Goal: Information Seeking & Learning: Learn about a topic

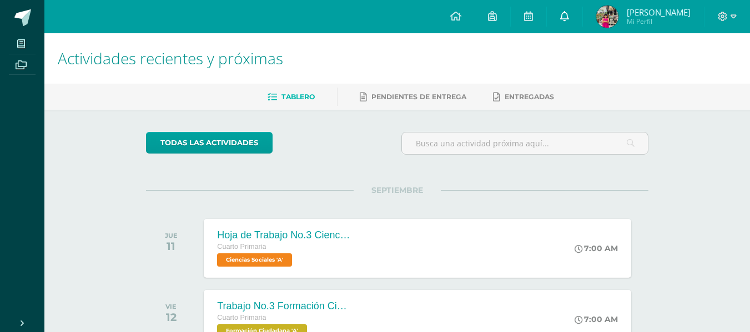
drag, startPoint x: 0, startPoint y: 0, endPoint x: 582, endPoint y: 26, distance: 582.2
click at [582, 26] on link at bounding box center [565, 16] width 36 height 33
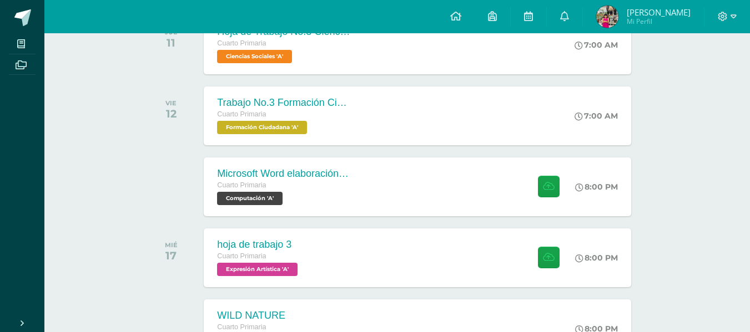
scroll to position [210, 0]
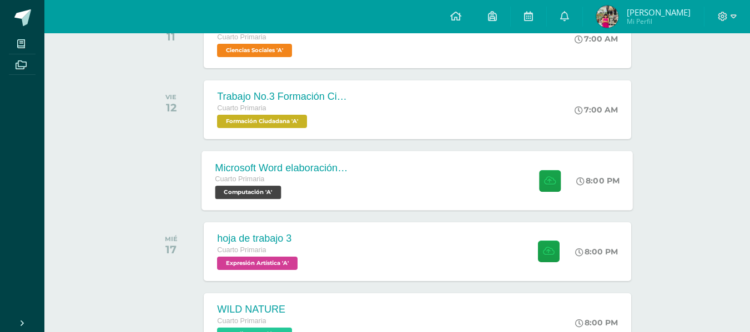
click at [431, 187] on div "Microsoft Word elaboración redacción y personalización de documentos Cuarto Pri…" at bounding box center [417, 180] width 431 height 59
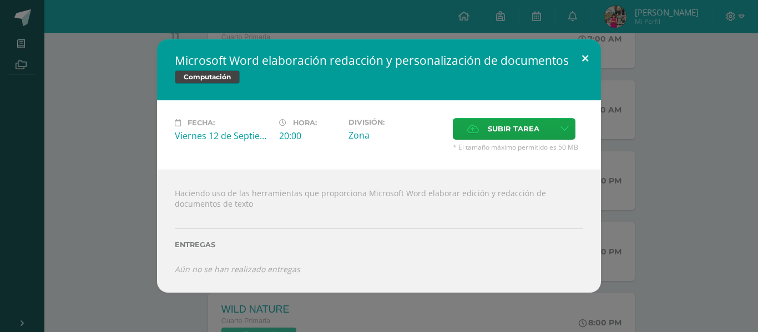
click at [585, 57] on button at bounding box center [585, 58] width 32 height 38
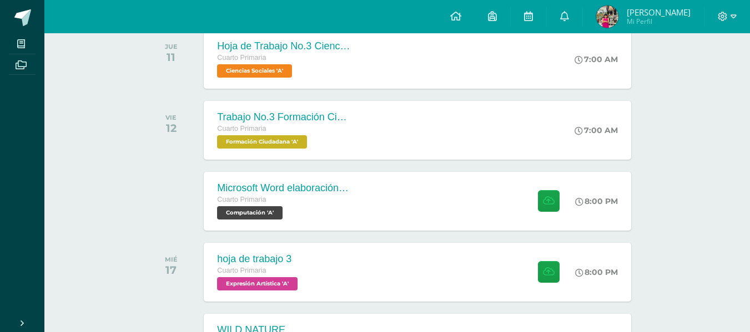
scroll to position [186, 0]
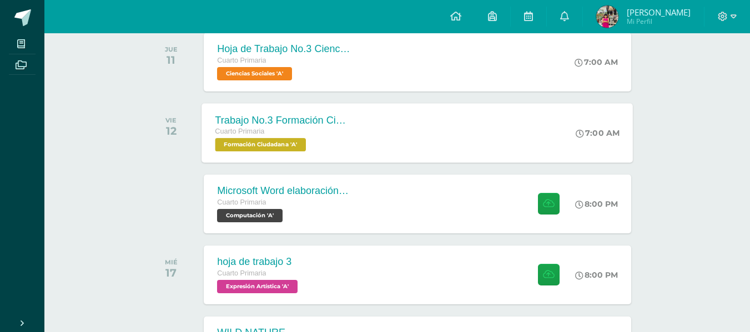
click at [425, 140] on div "Trabajo No.3 Formación Ciudadana Cuarto Primaria Formación Ciudadana 'A' 7:00 A…" at bounding box center [417, 132] width 431 height 59
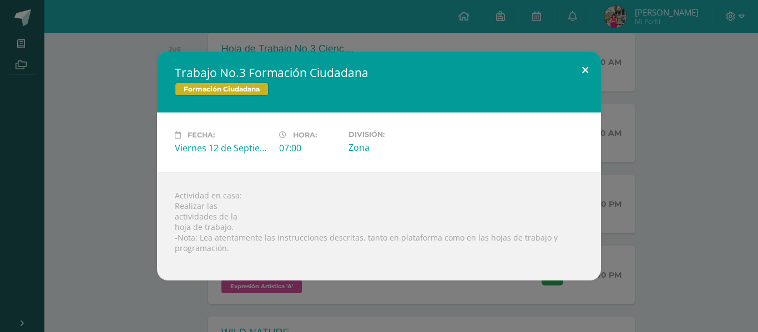
click at [579, 68] on button at bounding box center [585, 71] width 32 height 38
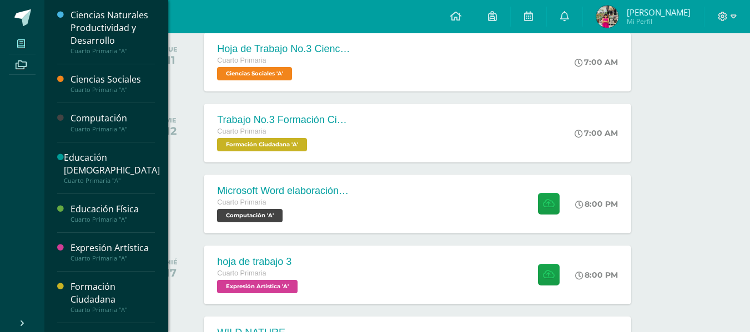
click at [19, 37] on span at bounding box center [21, 43] width 25 height 15
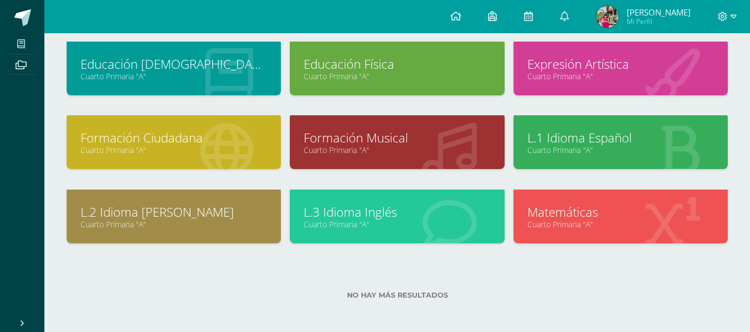
scroll to position [144, 0]
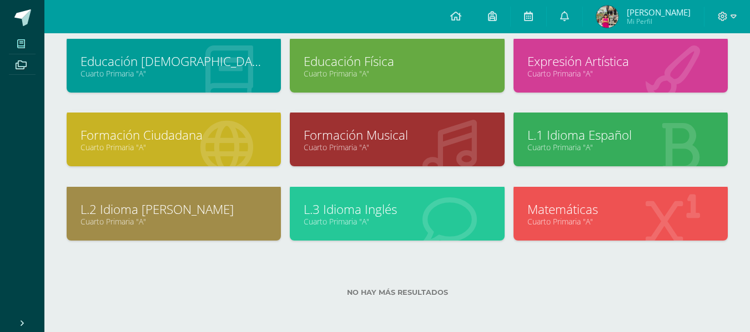
click at [234, 135] on link "Formación Ciudadana" at bounding box center [173, 135] width 186 height 17
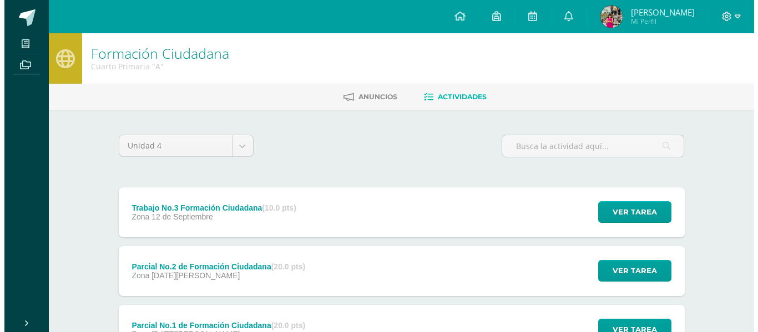
scroll to position [155, 0]
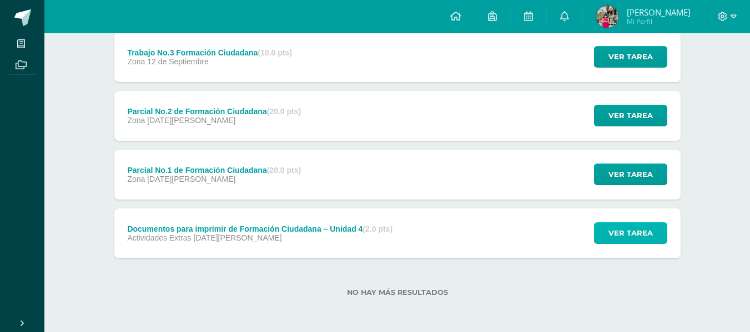
click at [642, 236] on span "Ver tarea" at bounding box center [630, 233] width 44 height 21
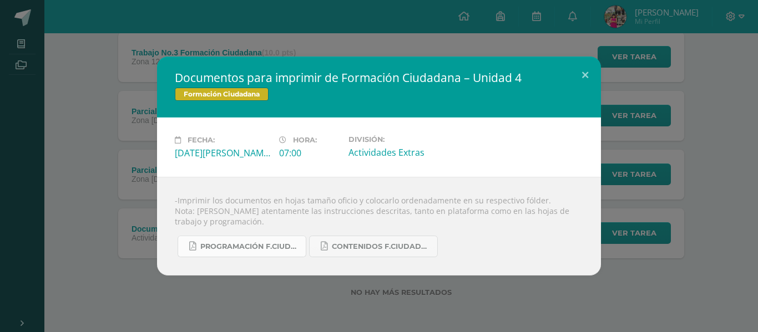
click at [230, 248] on span "Programación F.Ciudadana U4..........pdf" at bounding box center [250, 247] width 100 height 9
click at [383, 249] on span "Contenidos F.Ciudadana U4.pdf" at bounding box center [382, 247] width 100 height 9
